Goal: Navigation & Orientation: Find specific page/section

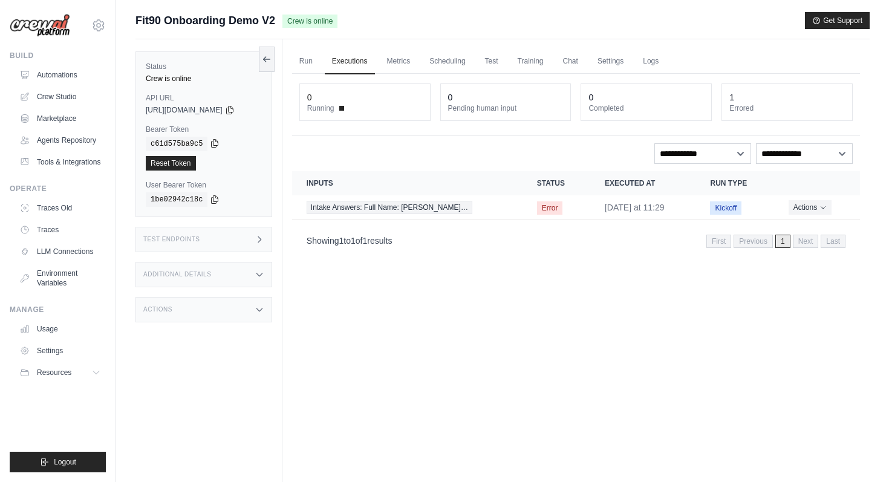
click at [213, 141] on icon at bounding box center [215, 143] width 10 height 10
click at [649, 62] on link "Logs" at bounding box center [650, 61] width 30 height 25
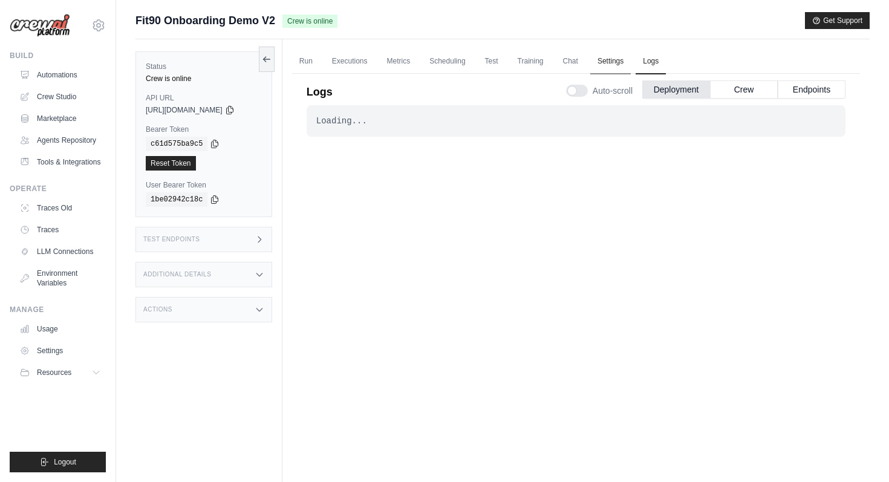
click at [627, 60] on link "Settings" at bounding box center [610, 61] width 41 height 25
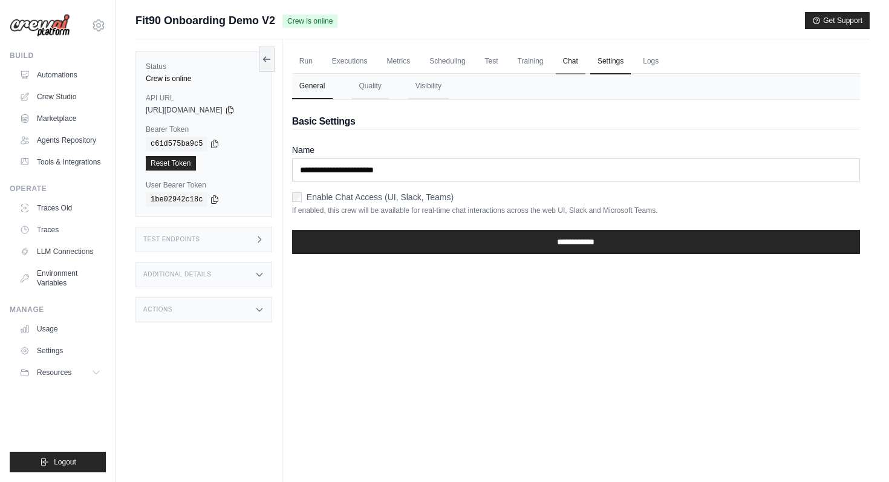
click at [575, 61] on link "Chat" at bounding box center [571, 61] width 30 height 25
click at [498, 65] on link "Test" at bounding box center [492, 61] width 28 height 25
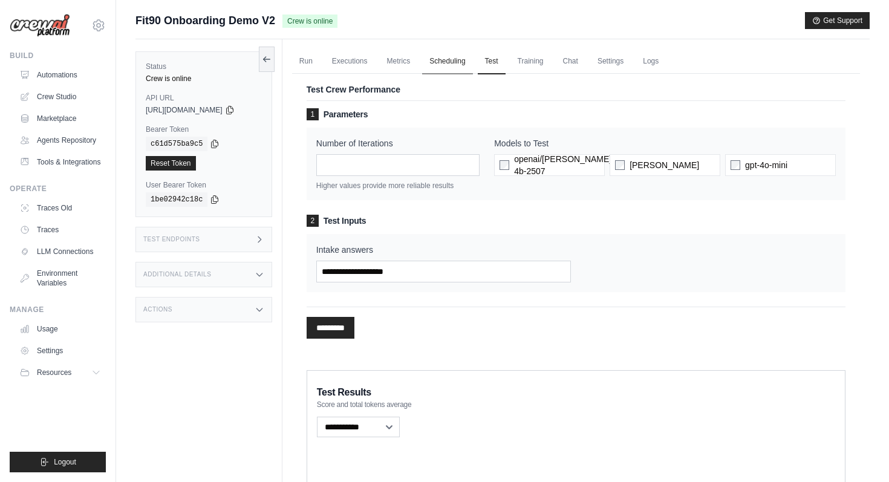
click at [455, 65] on link "Scheduling" at bounding box center [447, 61] width 50 height 25
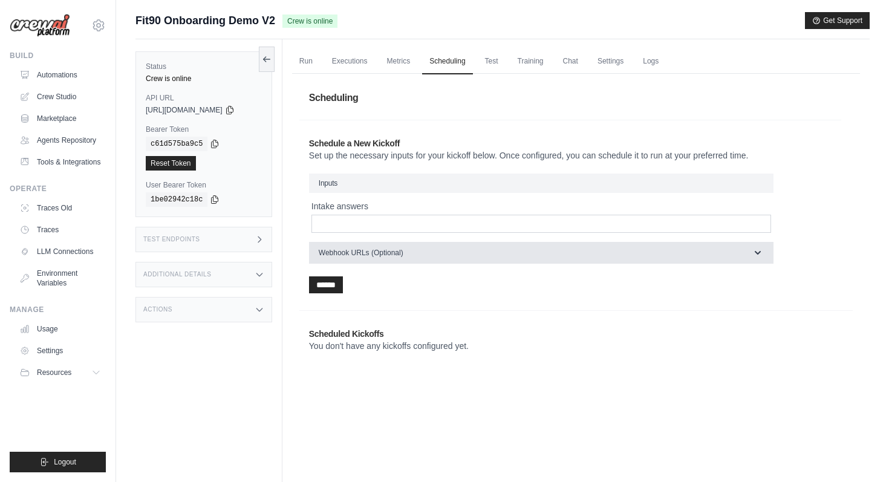
click at [578, 248] on button "Webhook URLs (Optional)" at bounding box center [541, 253] width 464 height 22
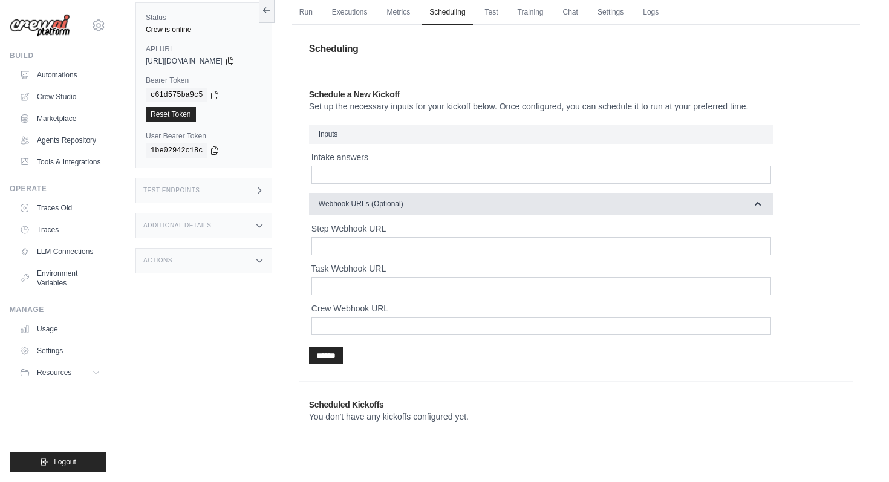
scroll to position [51, 0]
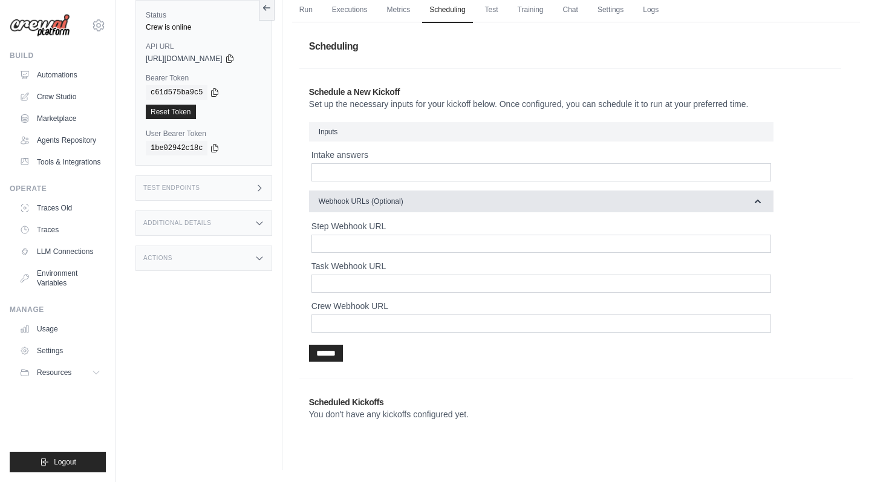
click at [600, 201] on button "Webhook URLs (Optional)" at bounding box center [541, 201] width 464 height 22
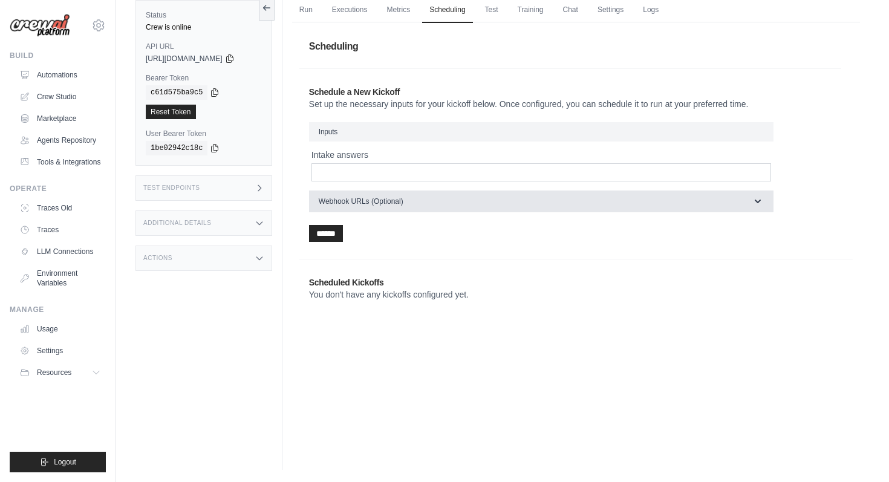
scroll to position [0, 0]
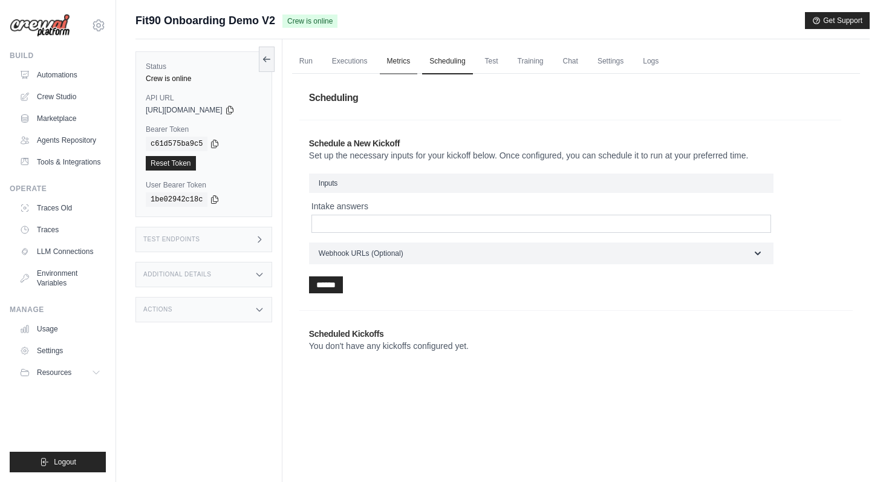
click at [407, 59] on link "Metrics" at bounding box center [399, 61] width 38 height 25
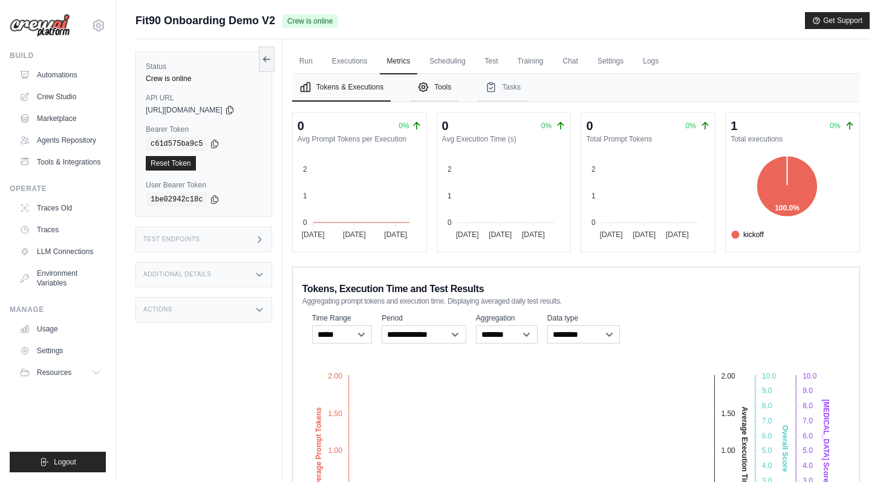
click at [422, 94] on button "Tools" at bounding box center [434, 88] width 48 height 28
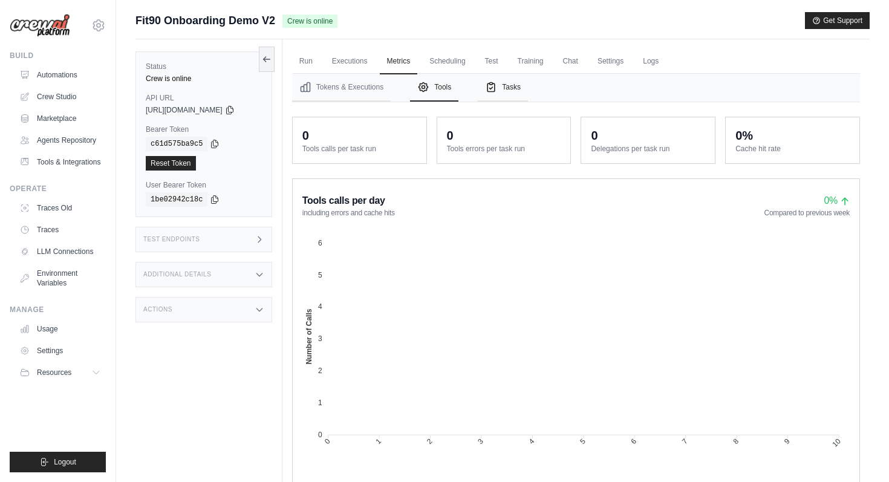
click at [501, 95] on button "Tasks" at bounding box center [503, 88] width 50 height 28
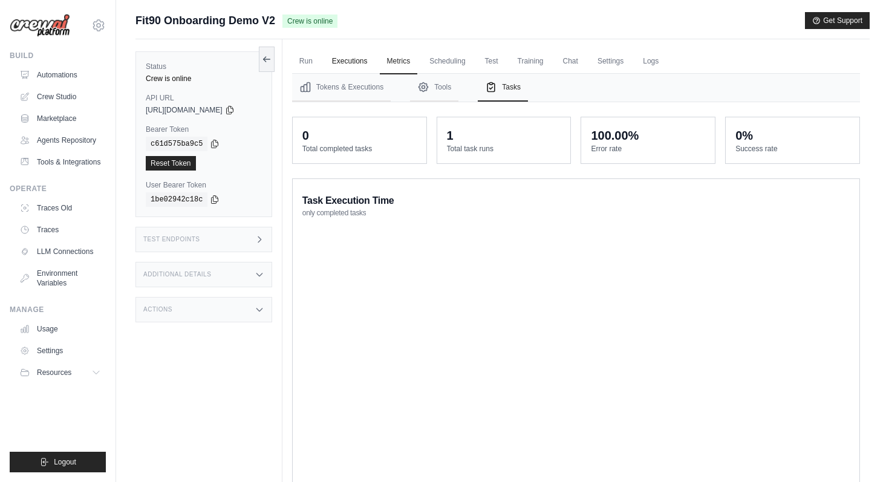
click at [358, 57] on link "Executions" at bounding box center [350, 61] width 50 height 25
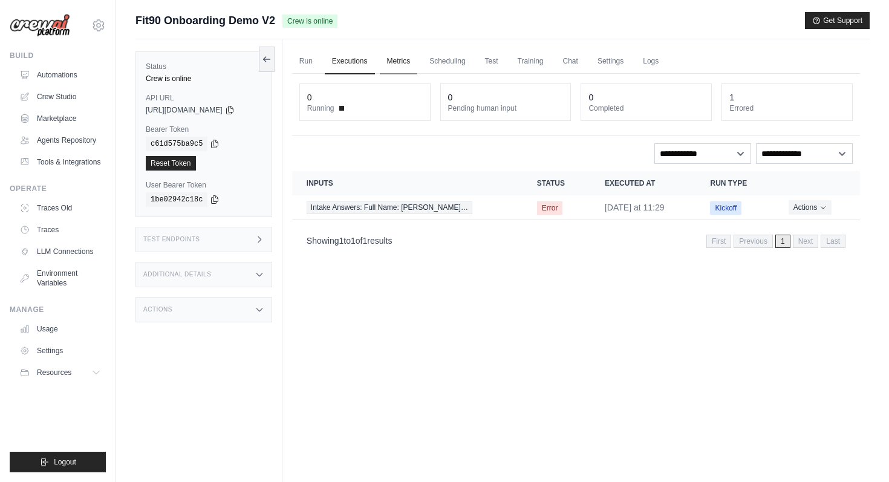
click at [405, 66] on link "Metrics" at bounding box center [399, 61] width 38 height 25
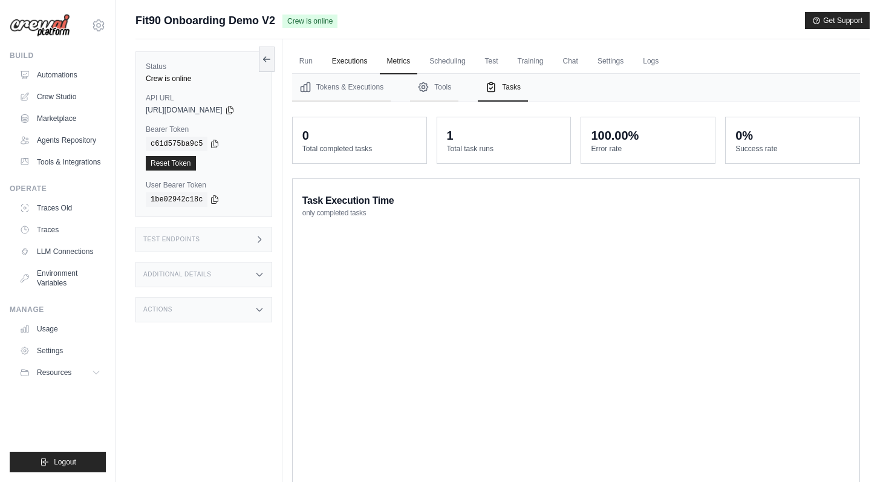
click at [352, 54] on link "Executions" at bounding box center [350, 61] width 50 height 25
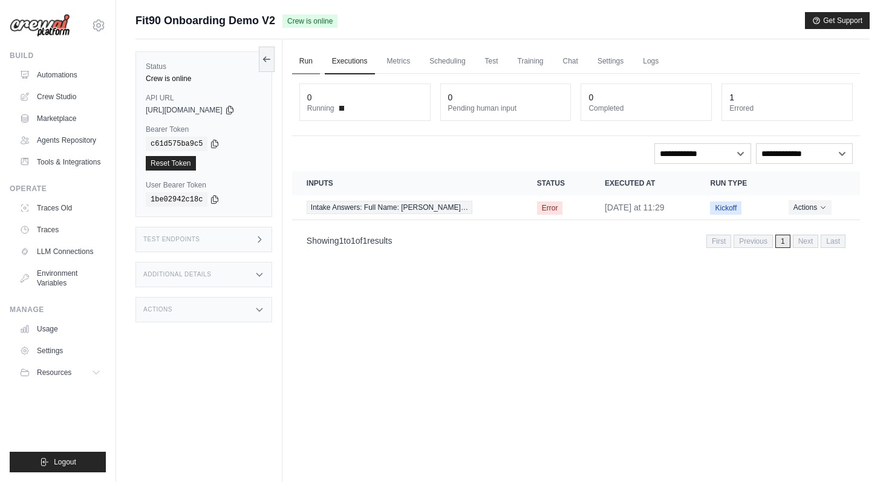
click at [305, 62] on link "Run" at bounding box center [306, 61] width 28 height 25
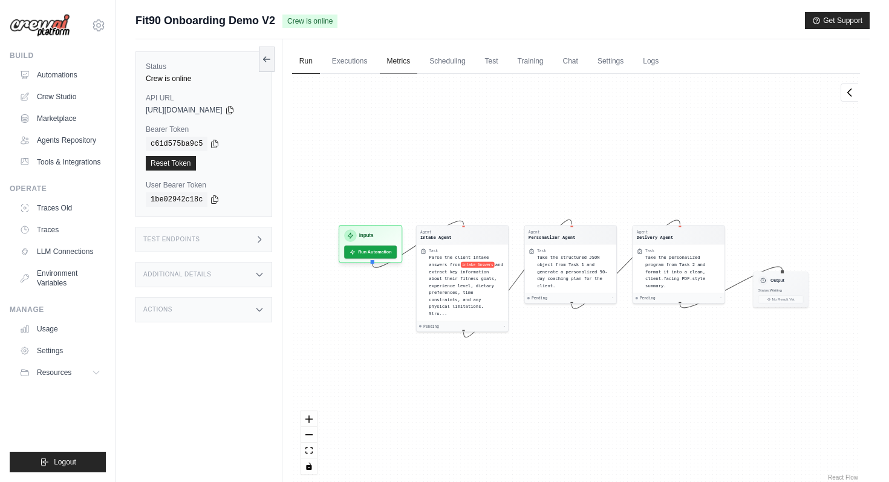
click at [406, 70] on link "Metrics" at bounding box center [399, 61] width 38 height 25
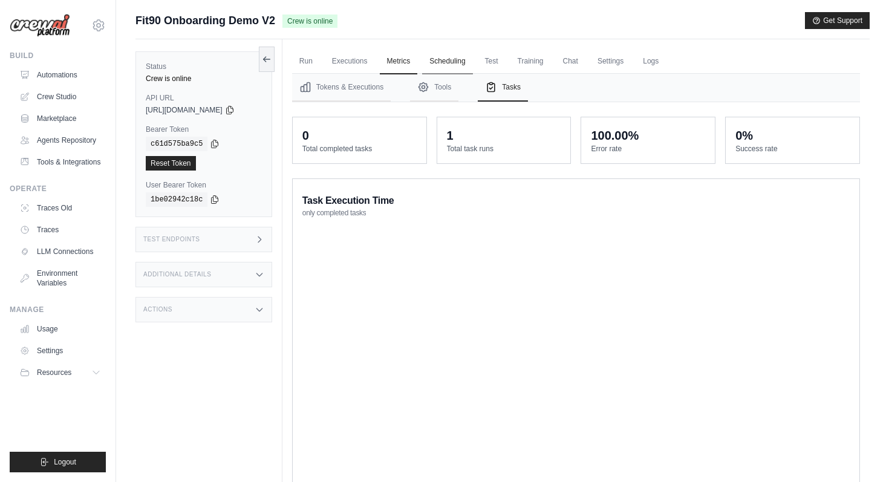
click at [452, 69] on link "Scheduling" at bounding box center [447, 61] width 50 height 25
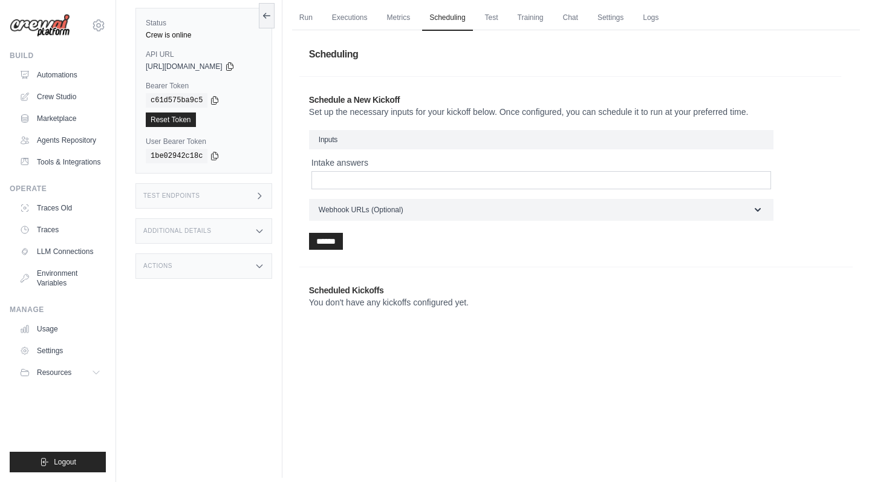
scroll to position [51, 0]
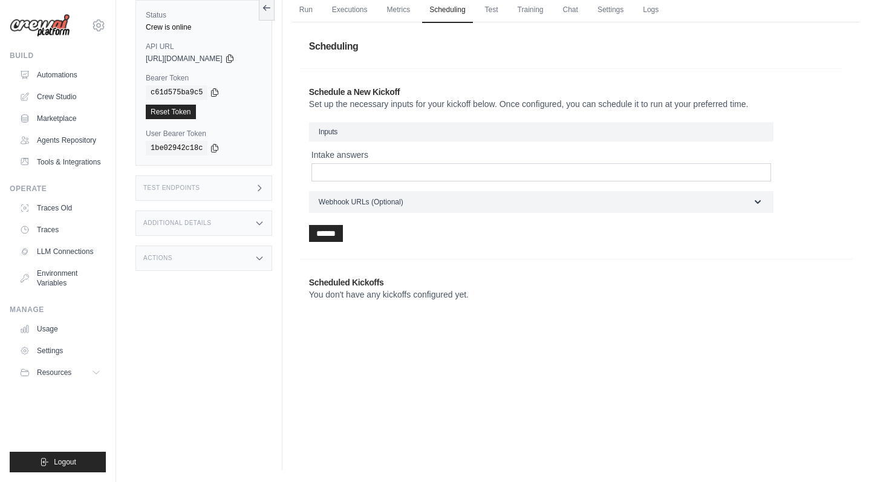
click at [395, 297] on p "You don't have any kickoffs configured yet." at bounding box center [440, 294] width 262 height 12
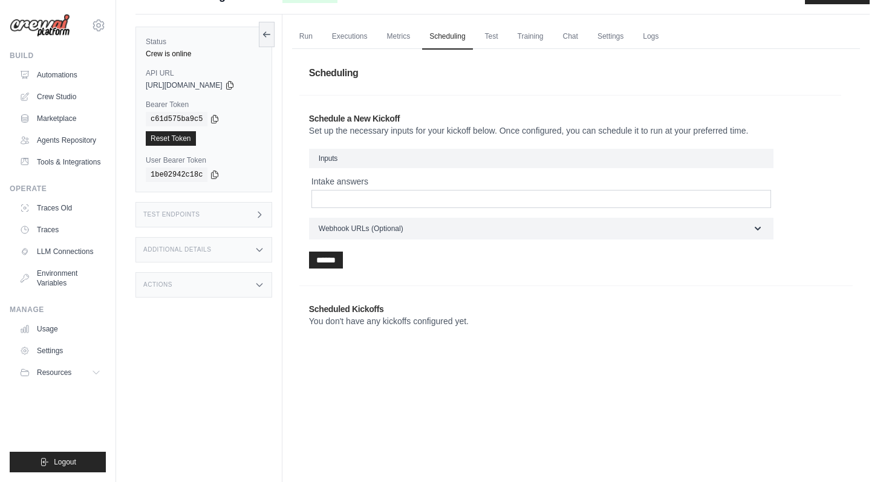
scroll to position [0, 0]
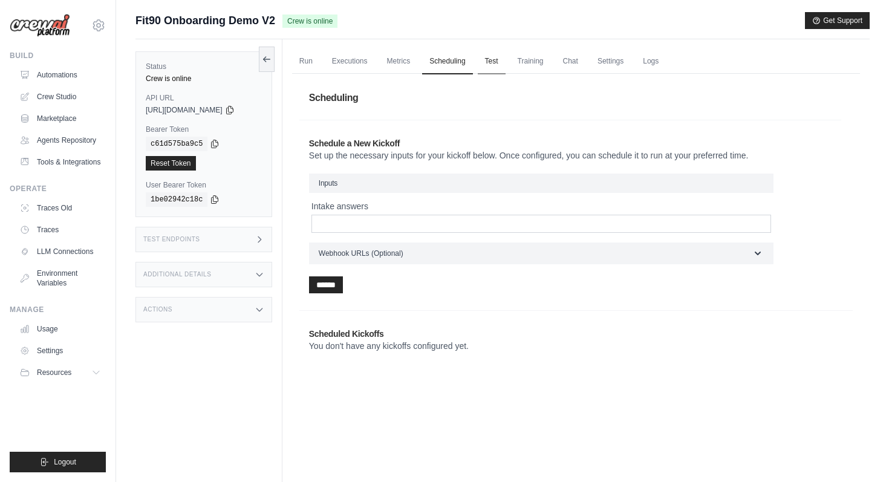
click at [504, 62] on link "Test" at bounding box center [492, 61] width 28 height 25
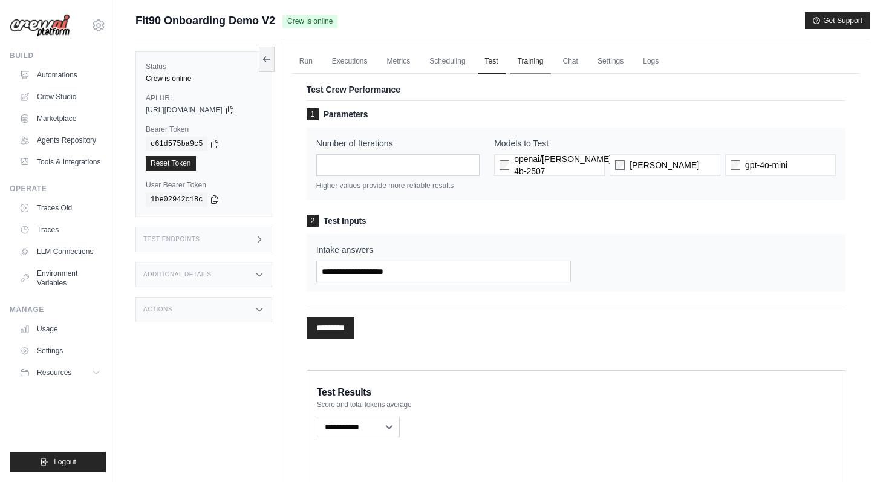
click at [547, 61] on link "Training" at bounding box center [530, 61] width 41 height 25
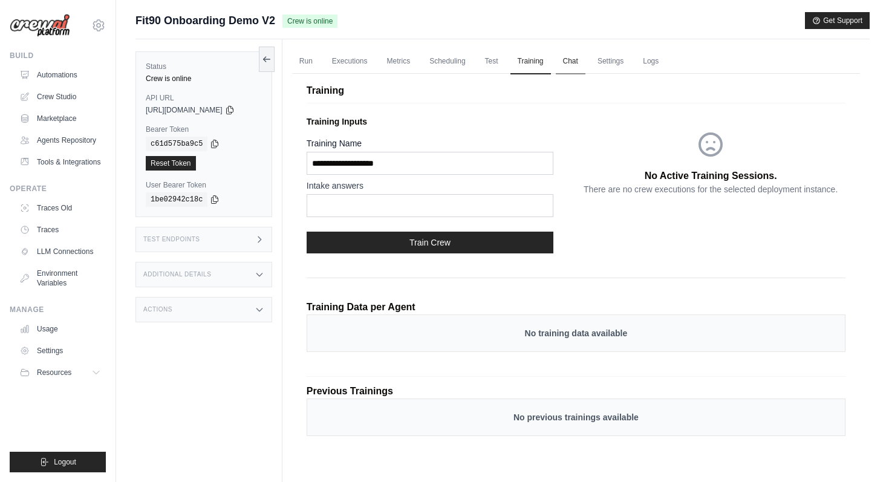
click at [577, 66] on link "Chat" at bounding box center [571, 61] width 30 height 25
click at [615, 65] on link "Settings" at bounding box center [610, 61] width 41 height 25
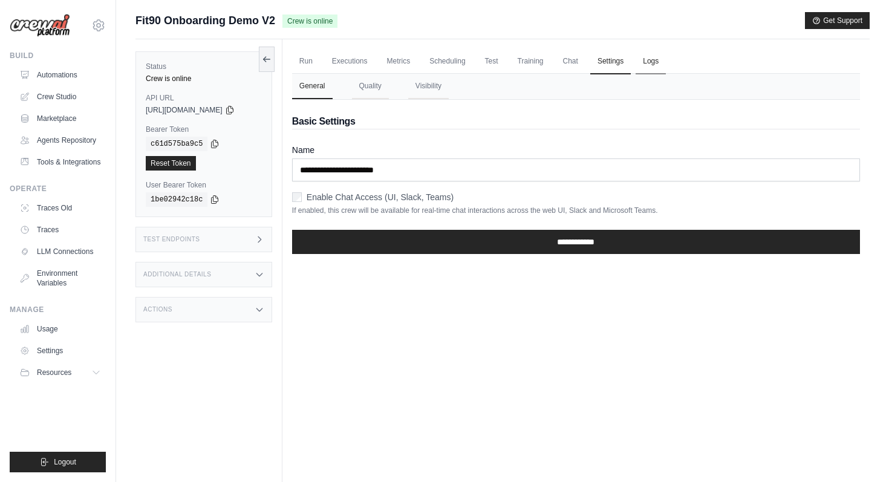
click at [653, 65] on link "Logs" at bounding box center [650, 61] width 30 height 25
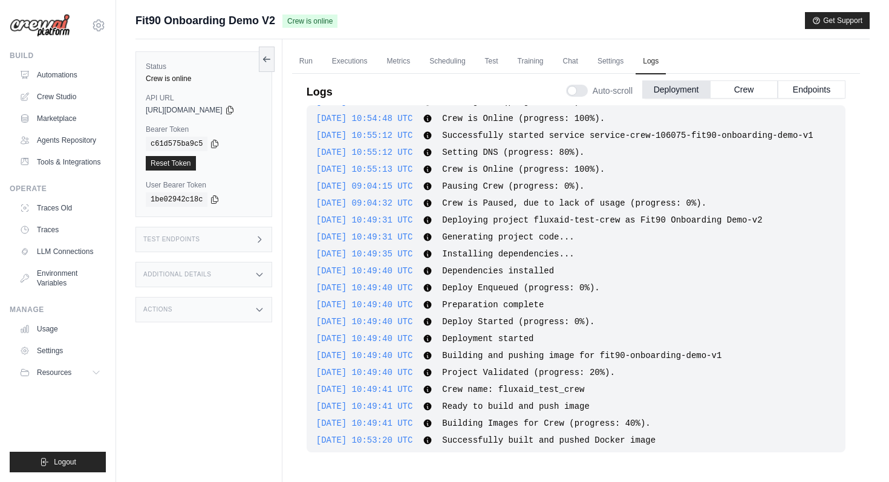
scroll to position [925, 0]
